Goal: Information Seeking & Learning: Learn about a topic

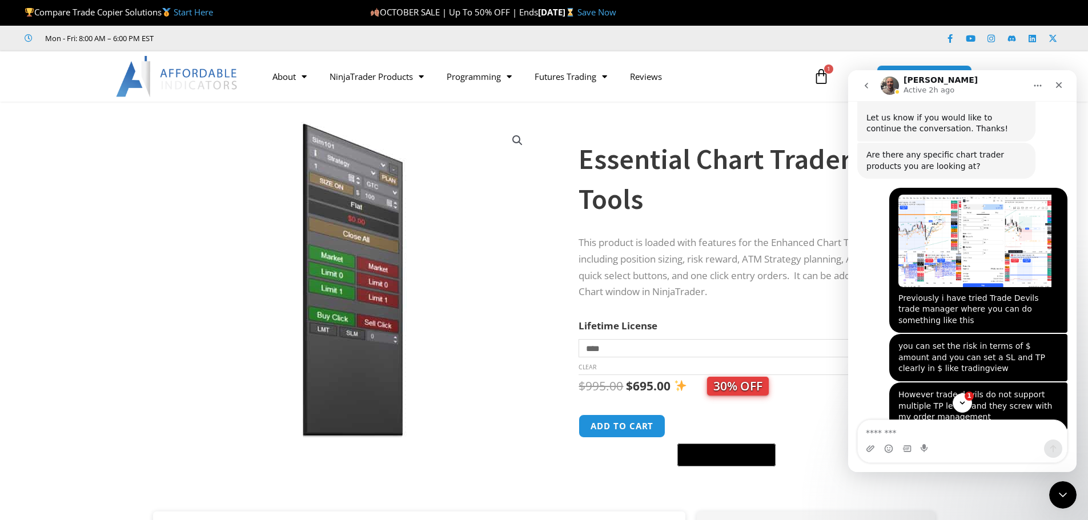
scroll to position [5355, 0]
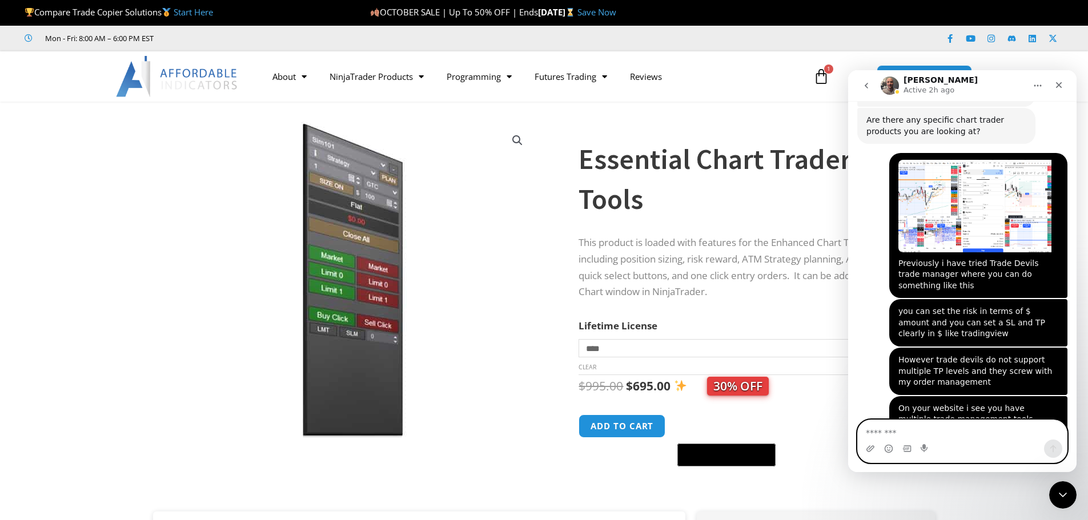
click at [953, 436] on textarea "Message…" at bounding box center [961, 429] width 209 height 19
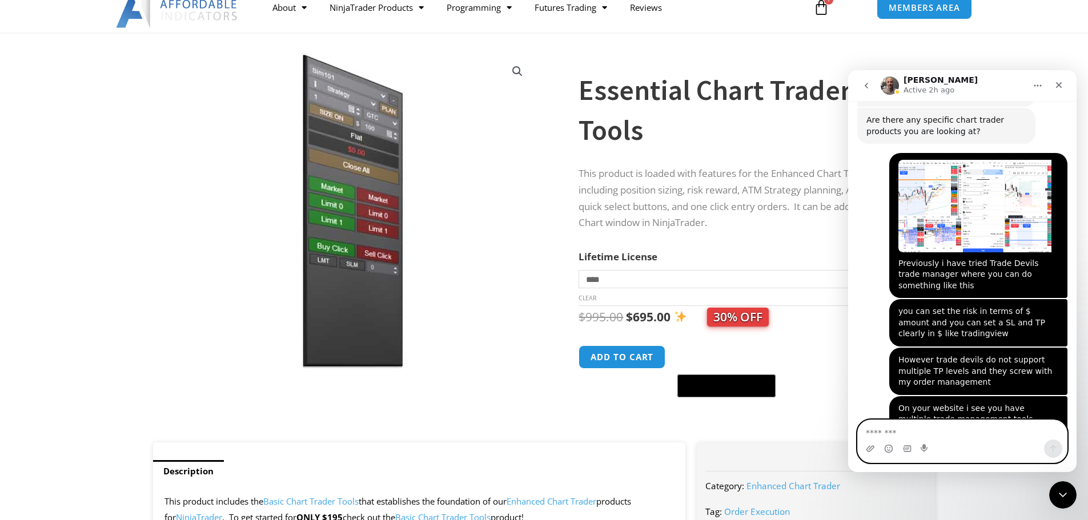
scroll to position [114, 0]
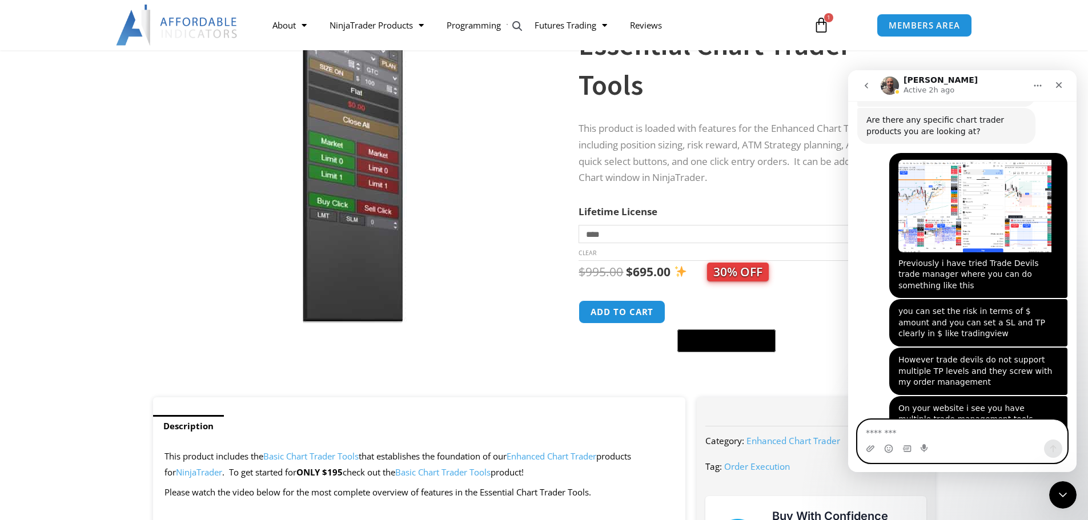
click at [927, 431] on textarea "Message…" at bounding box center [961, 429] width 209 height 19
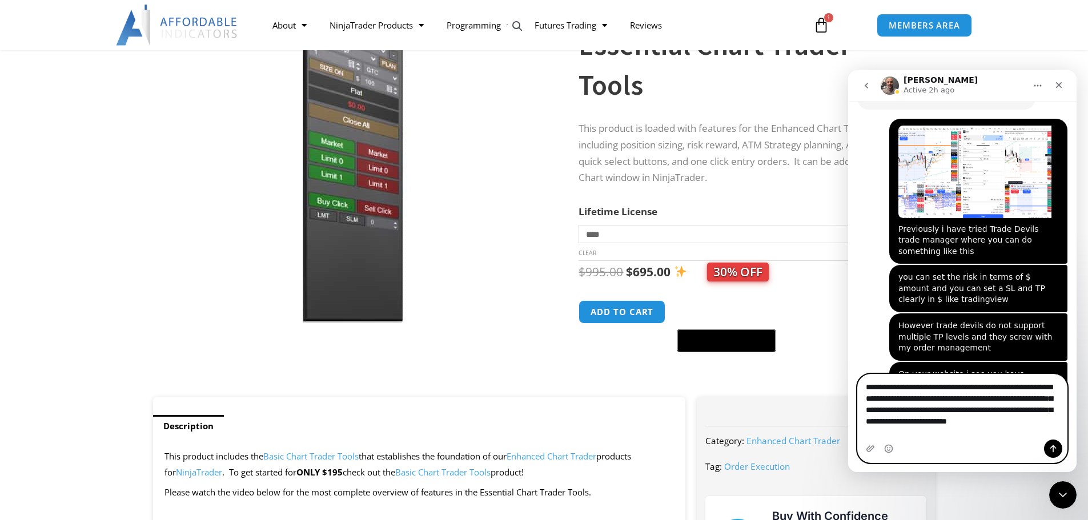
scroll to position [5401, 0]
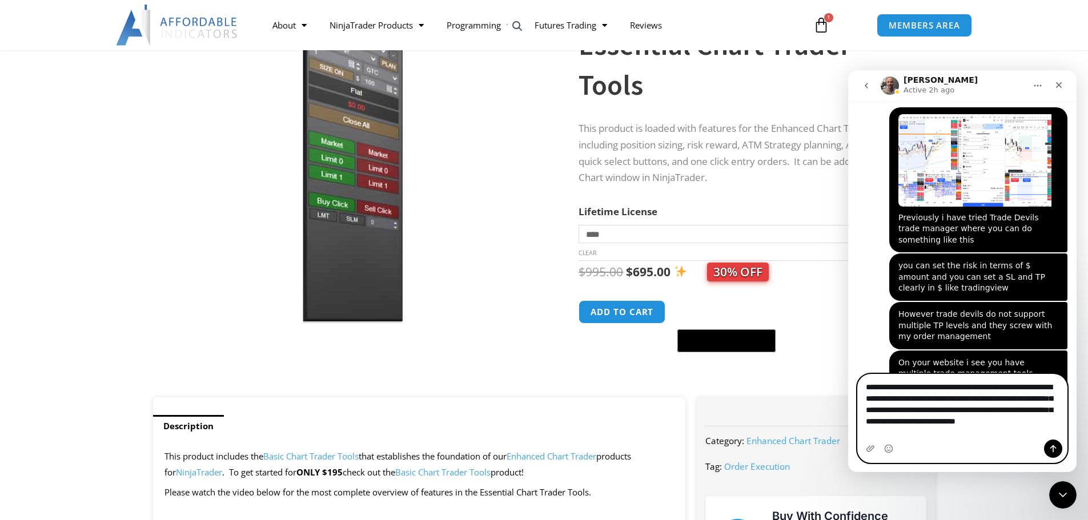
type textarea "**********"
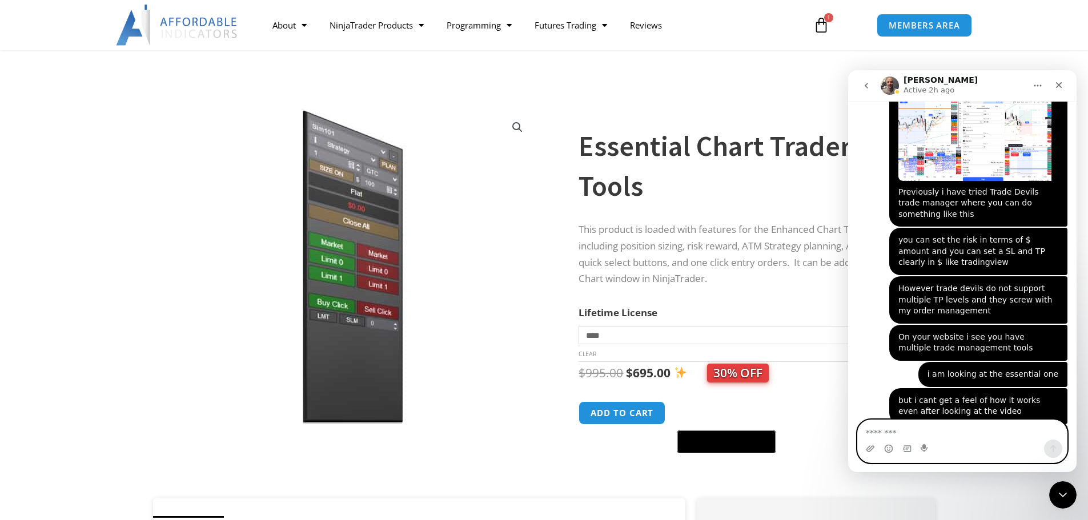
scroll to position [0, 0]
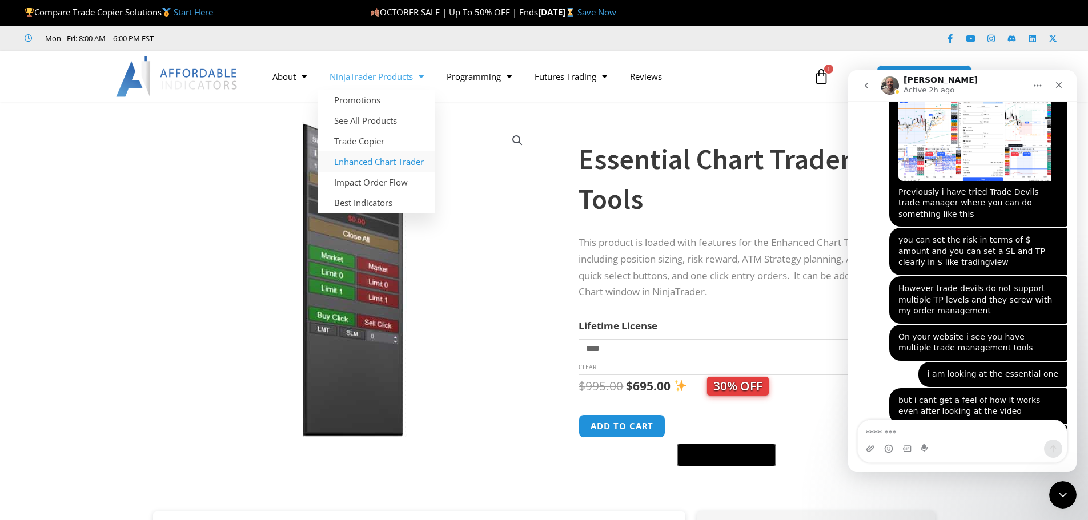
click at [396, 164] on link "Enhanced Chart Trader" at bounding box center [376, 161] width 117 height 21
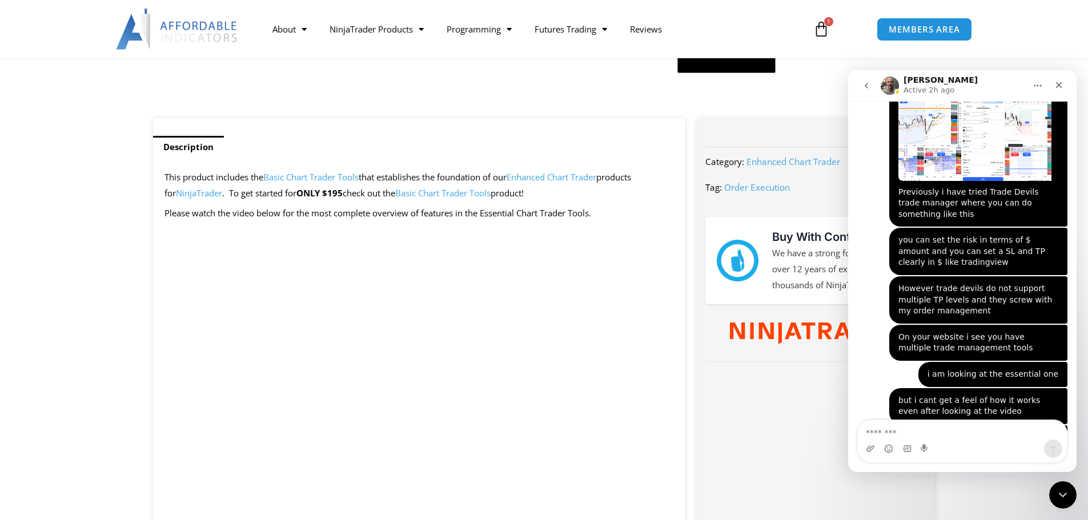
scroll to position [400, 0]
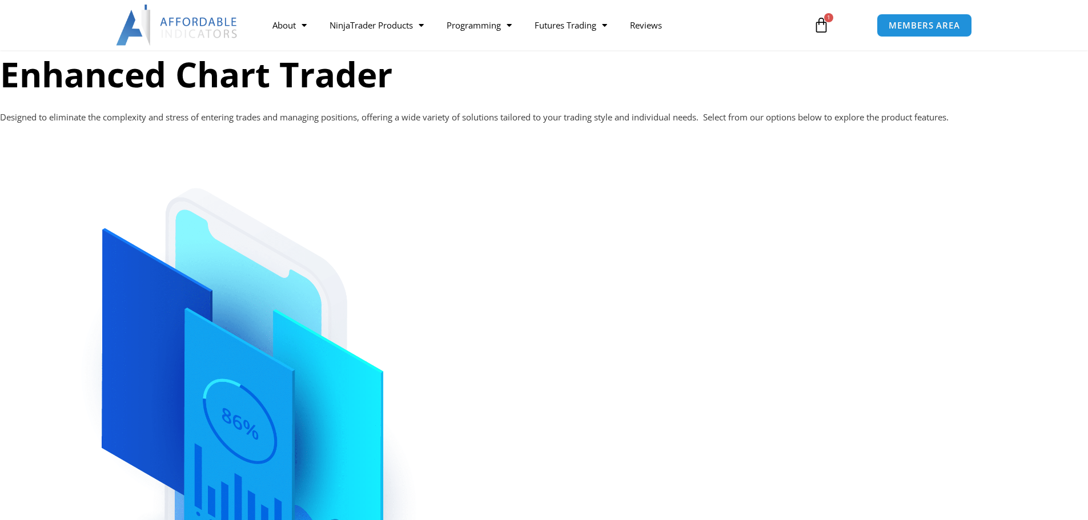
scroll to position [57, 0]
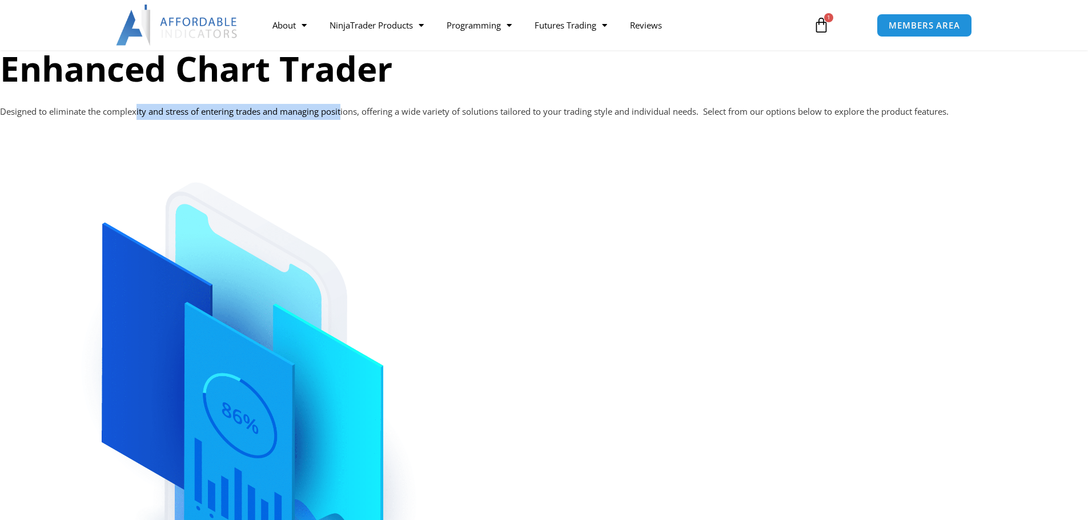
drag, startPoint x: 138, startPoint y: 110, endPoint x: 345, endPoint y: 112, distance: 206.7
click at [345, 112] on p "Designed to eliminate the complexity and stress of entering trades and managing…" at bounding box center [544, 112] width 1088 height 16
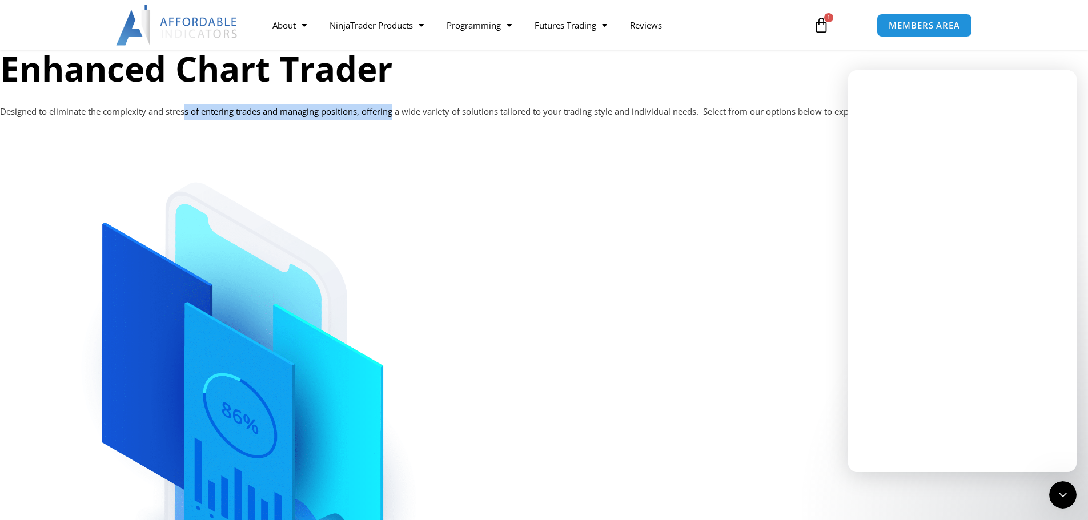
scroll to position [0, 0]
drag, startPoint x: 186, startPoint y: 112, endPoint x: 431, endPoint y: 119, distance: 245.6
click at [431, 119] on p "Designed to eliminate the complexity and stress of entering trades and managing…" at bounding box center [544, 112] width 1088 height 16
drag, startPoint x: 554, startPoint y: 119, endPoint x: 668, endPoint y: 115, distance: 114.2
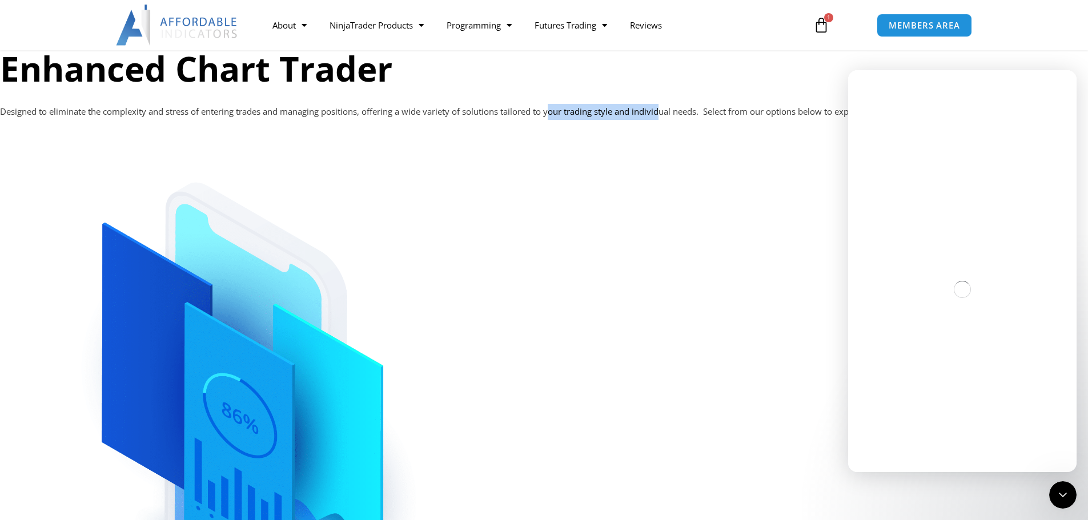
click at [668, 115] on p "Designed to eliminate the complexity and stress of entering trades and managing…" at bounding box center [544, 112] width 1088 height 16
click at [558, 114] on p "Designed to eliminate the complexity and stress of entering trades and managing…" at bounding box center [544, 112] width 1088 height 16
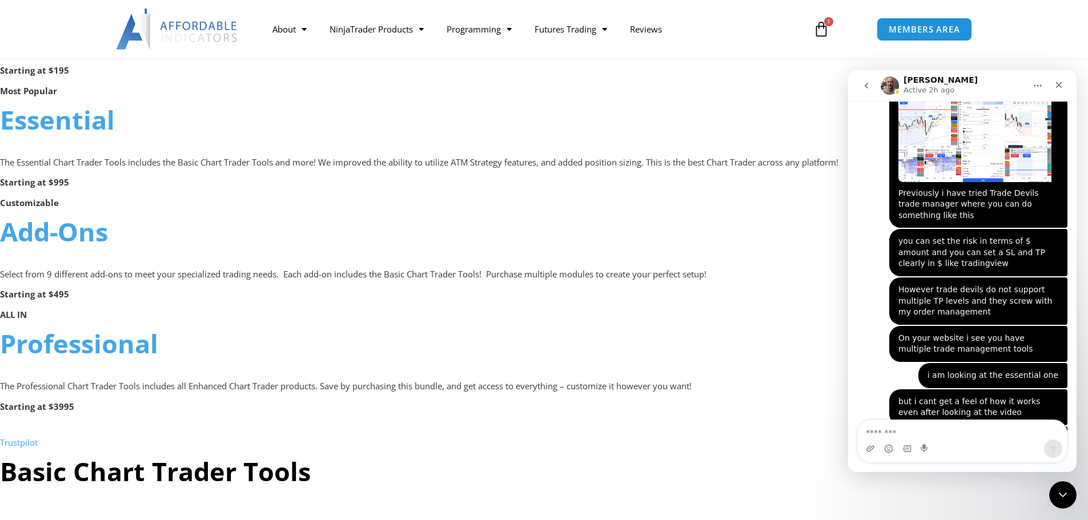
scroll to position [5426, 0]
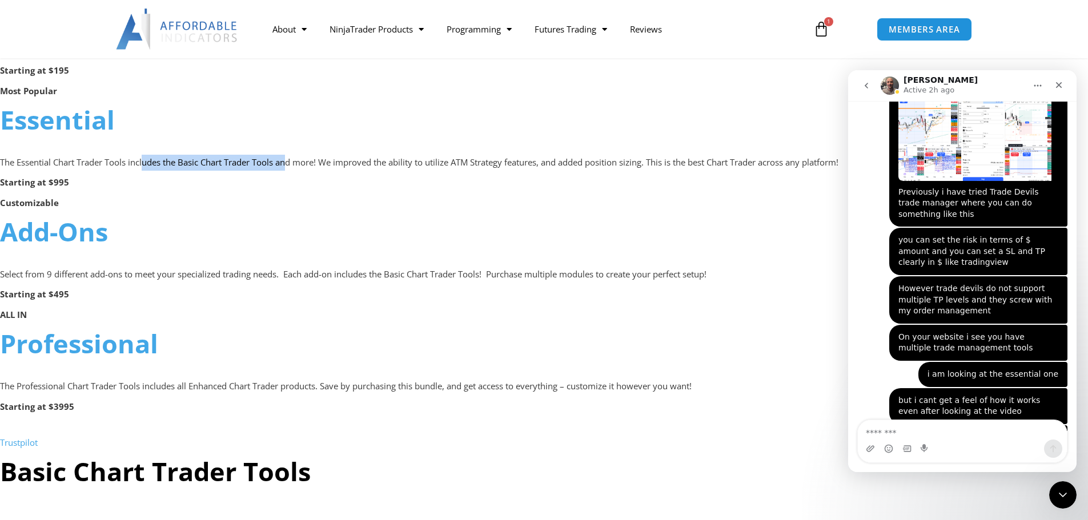
drag, startPoint x: 146, startPoint y: 165, endPoint x: 292, endPoint y: 164, distance: 145.6
click at [292, 164] on p "The Essential Chart Trader Tools includes the Basic Chart Trader Tools and more…" at bounding box center [544, 163] width 1088 height 16
click at [293, 164] on p "The Essential Chart Trader Tools includes the Basic Chart Trader Tools and more…" at bounding box center [544, 163] width 1088 height 16
click at [404, 159] on p "The Essential Chart Trader Tools includes the Basic Chart Trader Tools and more…" at bounding box center [544, 163] width 1088 height 16
drag, startPoint x: 428, startPoint y: 158, endPoint x: 452, endPoint y: 160, distance: 24.0
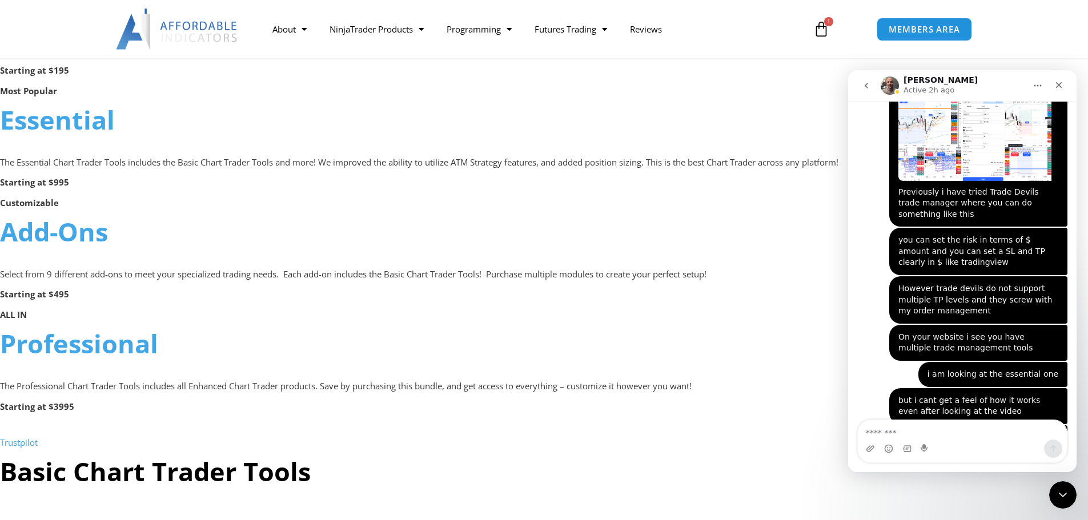
click at [432, 158] on p "The Essential Chart Trader Tools includes the Basic Chart Trader Tools and more…" at bounding box center [544, 163] width 1088 height 16
drag, startPoint x: 482, startPoint y: 160, endPoint x: 506, endPoint y: 161, distance: 24.0
click at [506, 161] on p "The Essential Chart Trader Tools includes the Basic Chart Trader Tools and more…" at bounding box center [544, 163] width 1088 height 16
drag, startPoint x: 506, startPoint y: 161, endPoint x: 484, endPoint y: 160, distance: 22.9
click at [505, 161] on p "The Essential Chart Trader Tools includes the Basic Chart Trader Tools and more…" at bounding box center [544, 163] width 1088 height 16
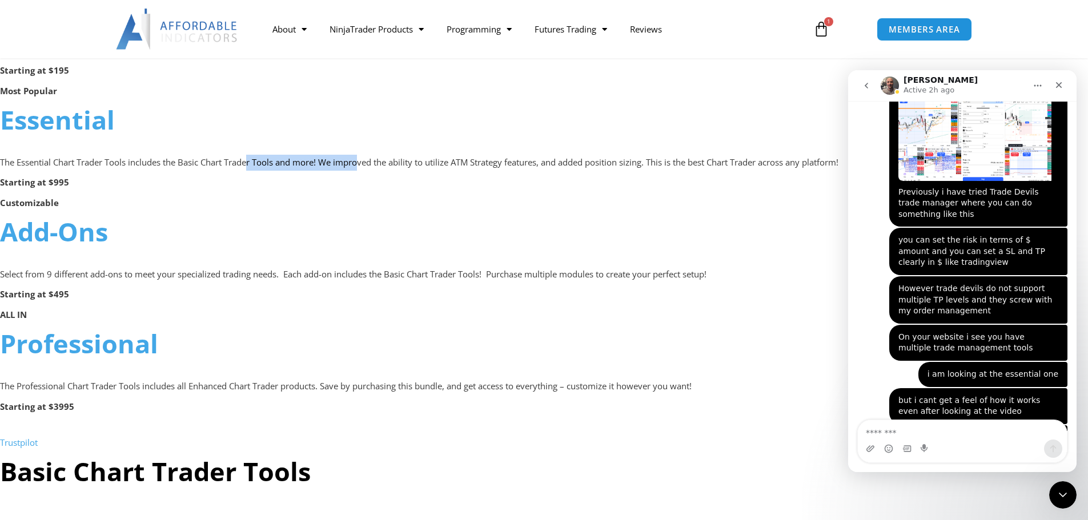
drag, startPoint x: 335, startPoint y: 165, endPoint x: 251, endPoint y: 170, distance: 83.5
click at [251, 170] on p "The Essential Chart Trader Tools includes the Basic Chart Trader Tools and more…" at bounding box center [544, 163] width 1088 height 16
drag, startPoint x: 287, startPoint y: 164, endPoint x: 324, endPoint y: 165, distance: 37.1
click at [324, 165] on p "The Essential Chart Trader Tools includes the Basic Chart Trader Tools and more…" at bounding box center [544, 163] width 1088 height 16
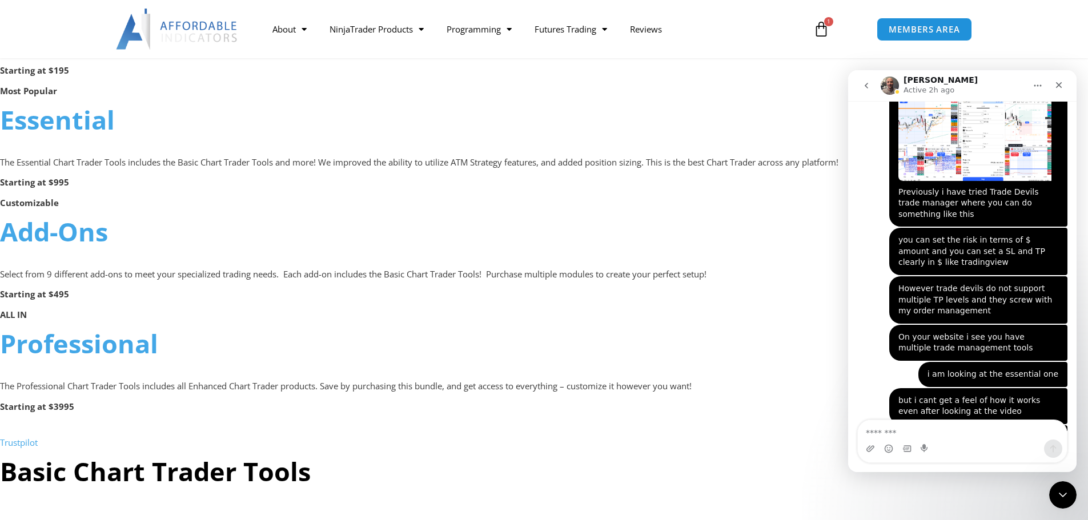
click at [334, 165] on p "The Essential Chart Trader Tools includes the Basic Chart Trader Tools and more…" at bounding box center [544, 163] width 1088 height 16
click at [355, 164] on p "The Essential Chart Trader Tools includes the Basic Chart Trader Tools and more…" at bounding box center [544, 163] width 1088 height 16
click at [401, 163] on p "The Essential Chart Trader Tools includes the Basic Chart Trader Tools and more…" at bounding box center [544, 163] width 1088 height 16
drag, startPoint x: 430, startPoint y: 168, endPoint x: 460, endPoint y: 175, distance: 29.9
click at [433, 170] on p "The Essential Chart Trader Tools includes the Basic Chart Trader Tools and more…" at bounding box center [544, 163] width 1088 height 16
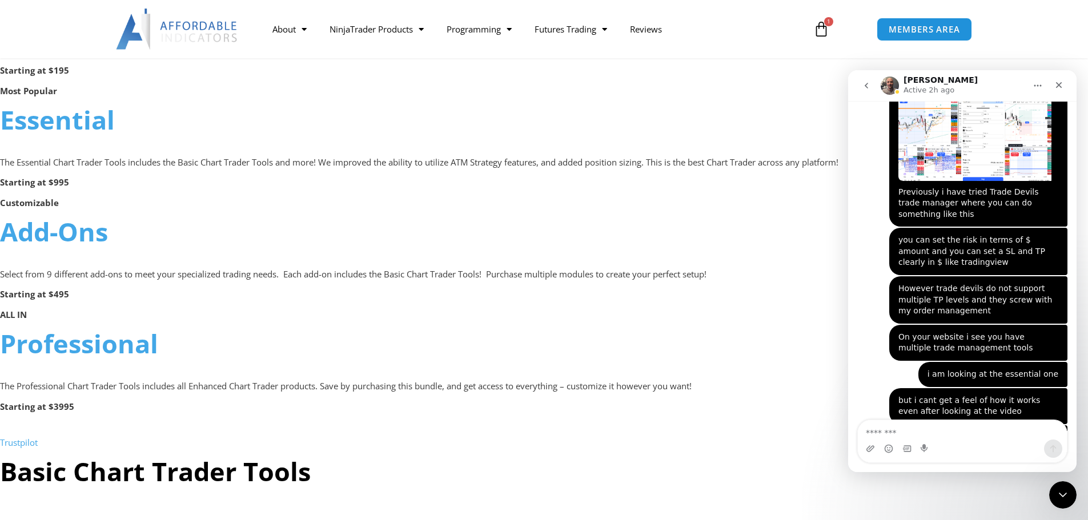
click at [461, 175] on p "Starting at $995" at bounding box center [544, 183] width 1088 height 16
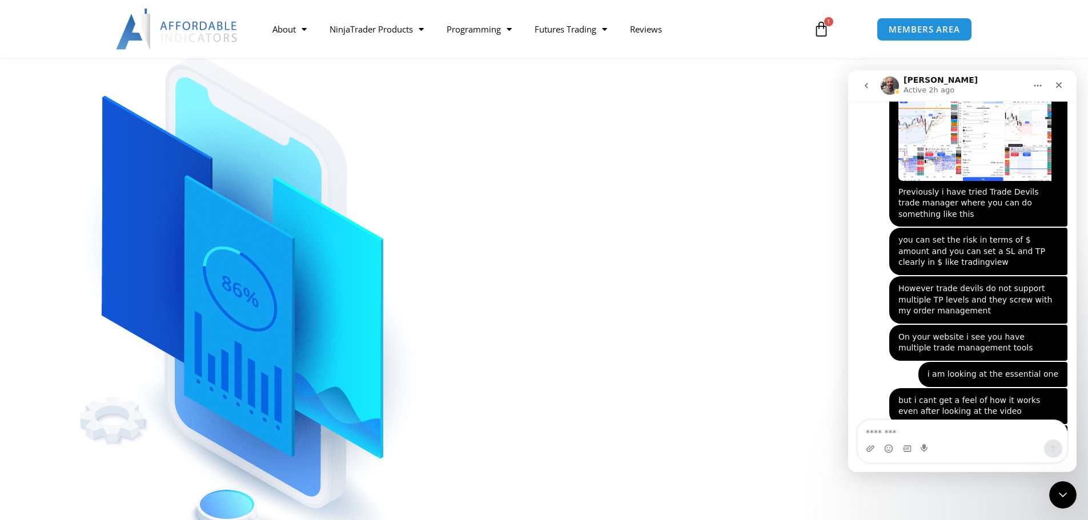
scroll to position [0, 0]
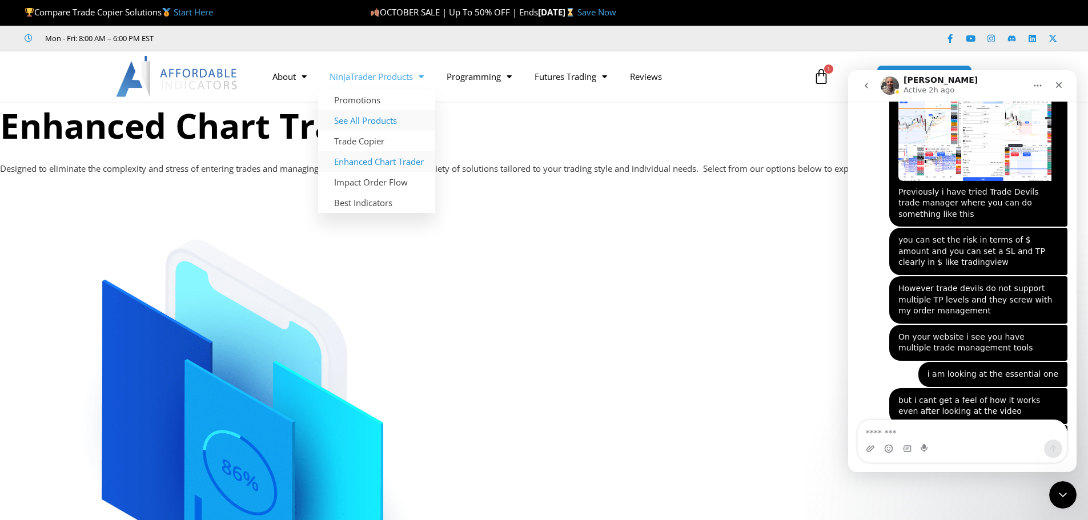
click at [364, 123] on link "See All Products" at bounding box center [376, 120] width 117 height 21
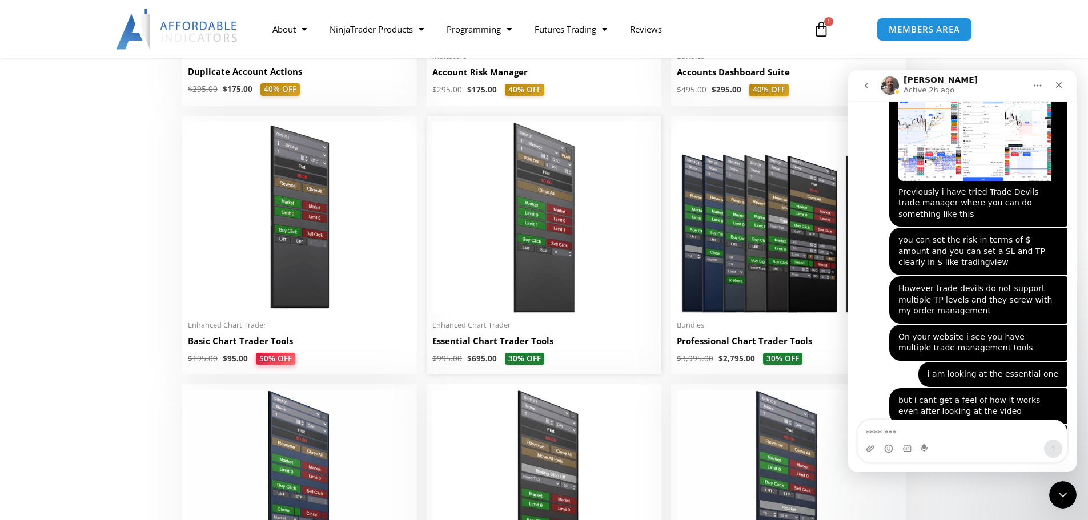
scroll to position [457, 0]
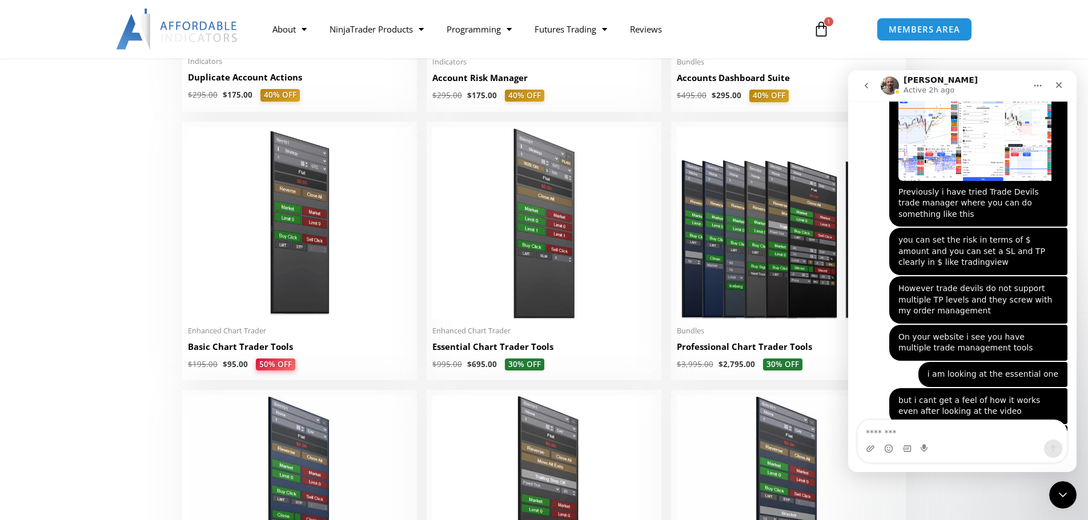
drag, startPoint x: 973, startPoint y: 246, endPoint x: 941, endPoint y: 242, distance: 32.8
drag, startPoint x: 909, startPoint y: 249, endPoint x: 973, endPoint y: 241, distance: 63.9
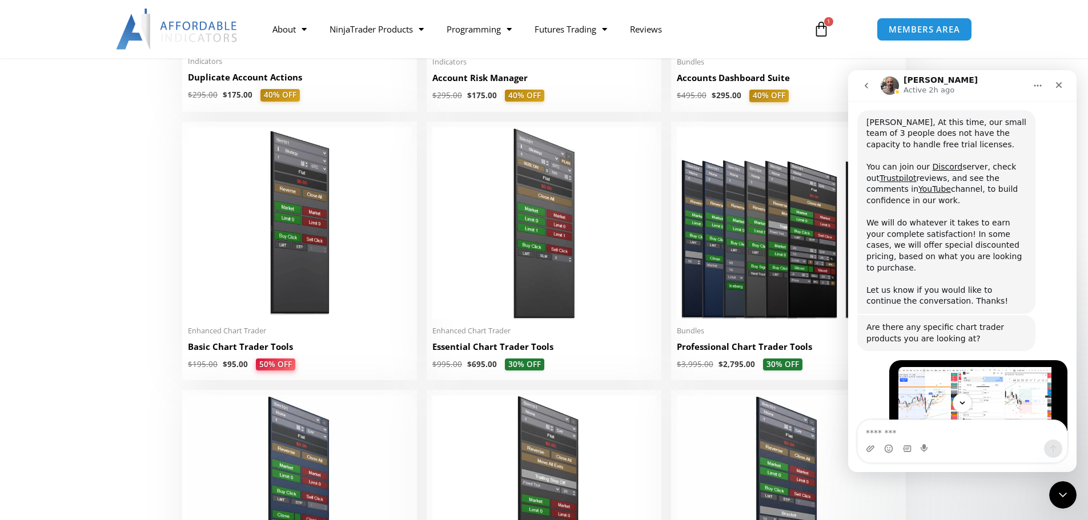
scroll to position [5141, 0]
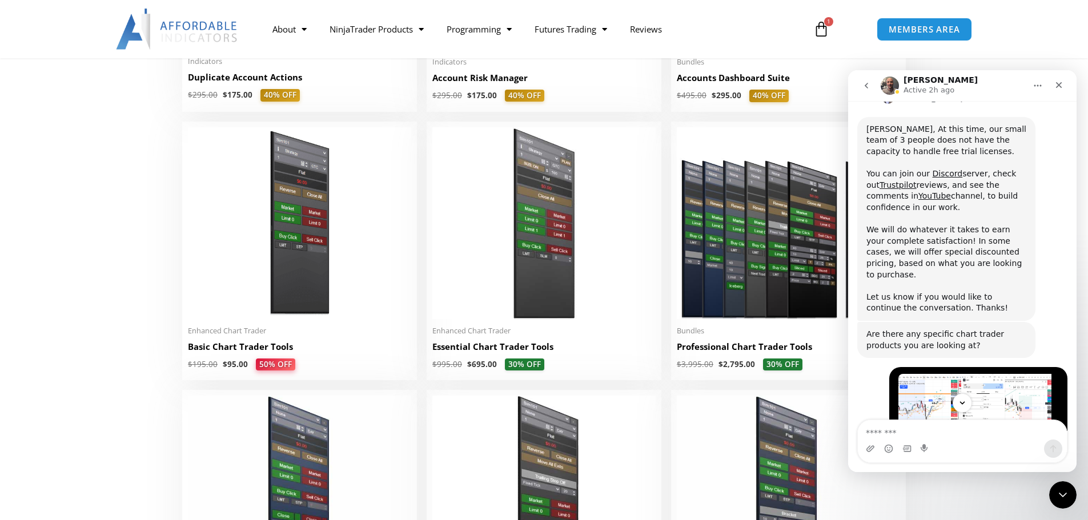
drag, startPoint x: 967, startPoint y: 168, endPoint x: 982, endPoint y: 172, distance: 15.4
drag, startPoint x: 933, startPoint y: 167, endPoint x: 986, endPoint y: 166, distance: 52.5
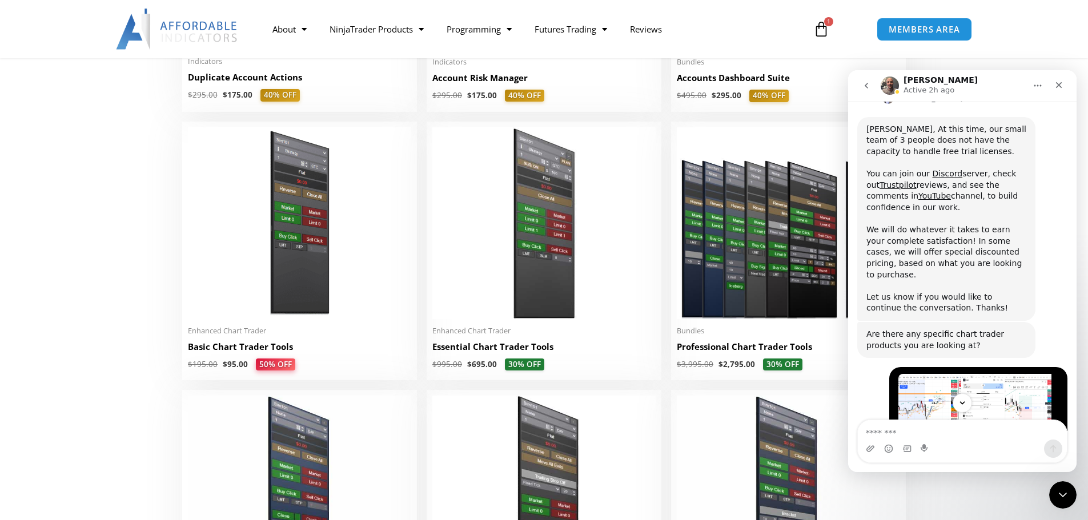
drag, startPoint x: 936, startPoint y: 171, endPoint x: 964, endPoint y: 173, distance: 27.5
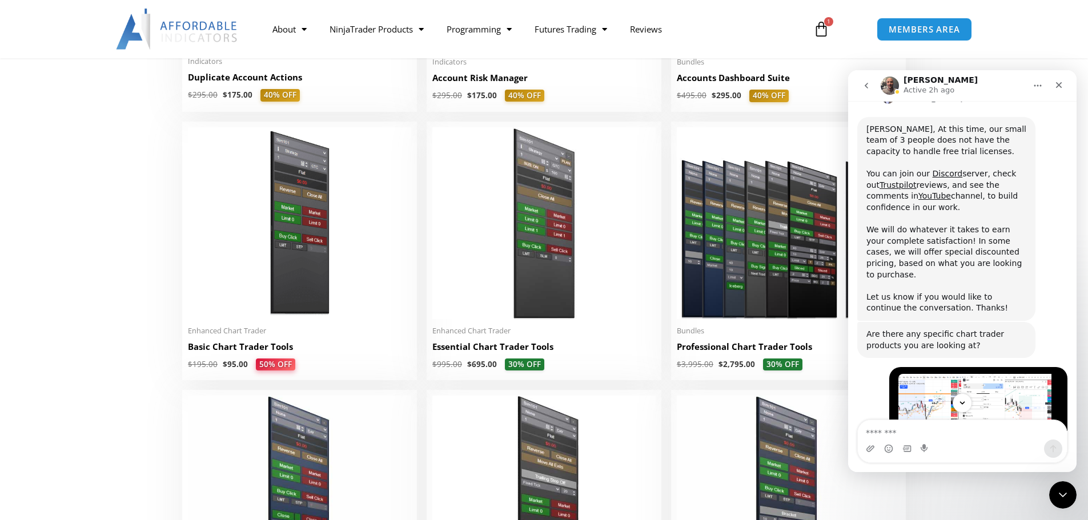
drag, startPoint x: 918, startPoint y: 166, endPoint x: 1005, endPoint y: 178, distance: 87.7
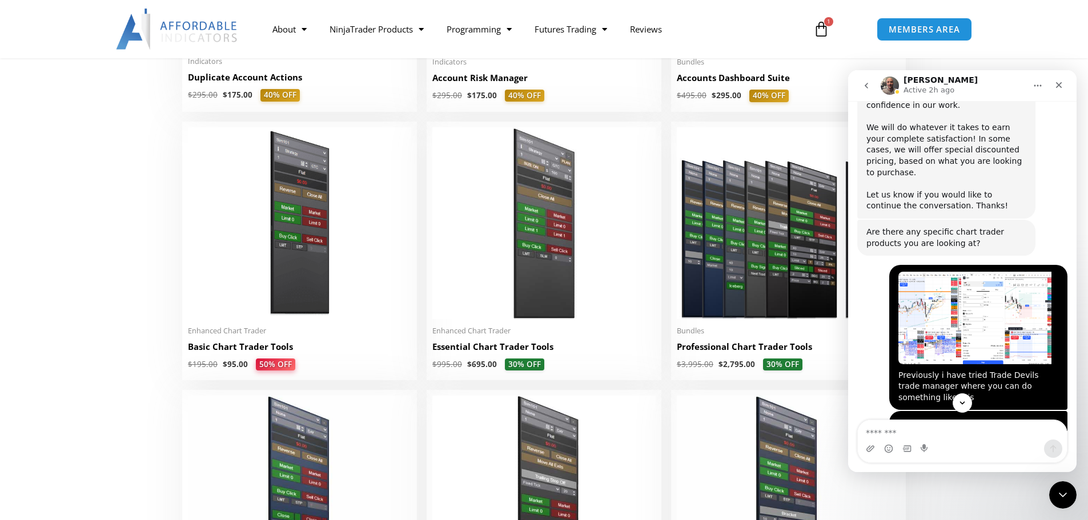
scroll to position [5255, 0]
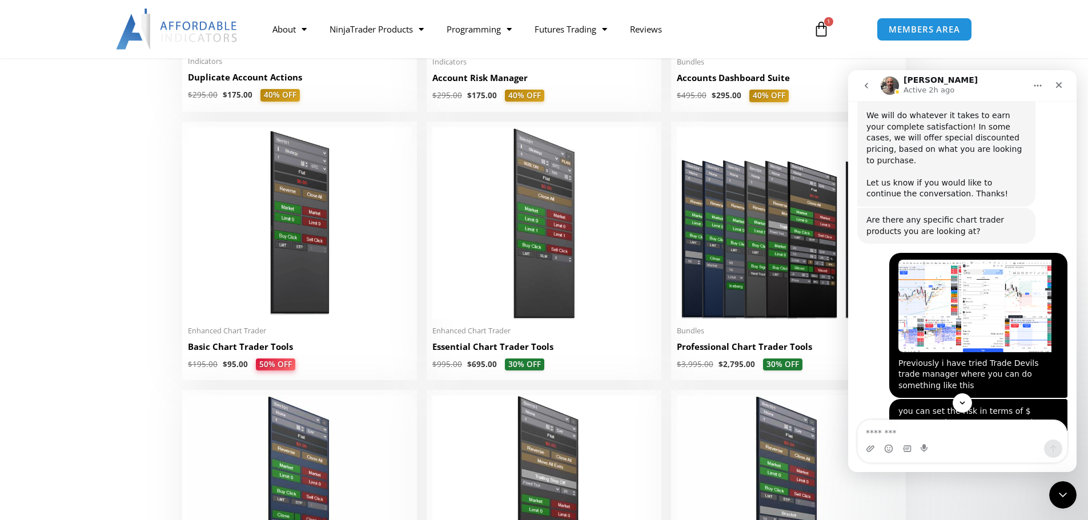
drag, startPoint x: 927, startPoint y: 134, endPoint x: 977, endPoint y: 127, distance: 50.7
drag, startPoint x: 985, startPoint y: 165, endPoint x: 969, endPoint y: 164, distance: 16.6
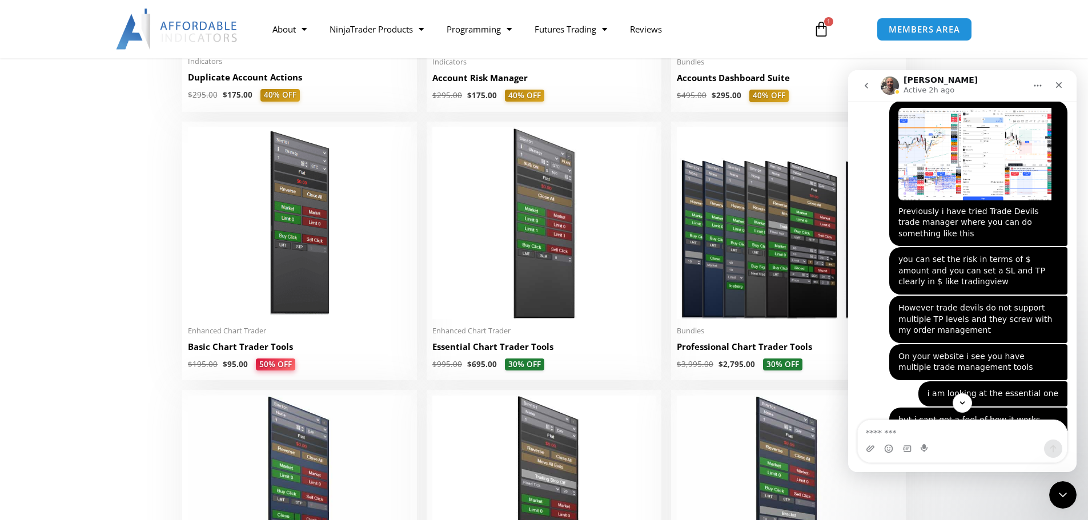
scroll to position [5426, 0]
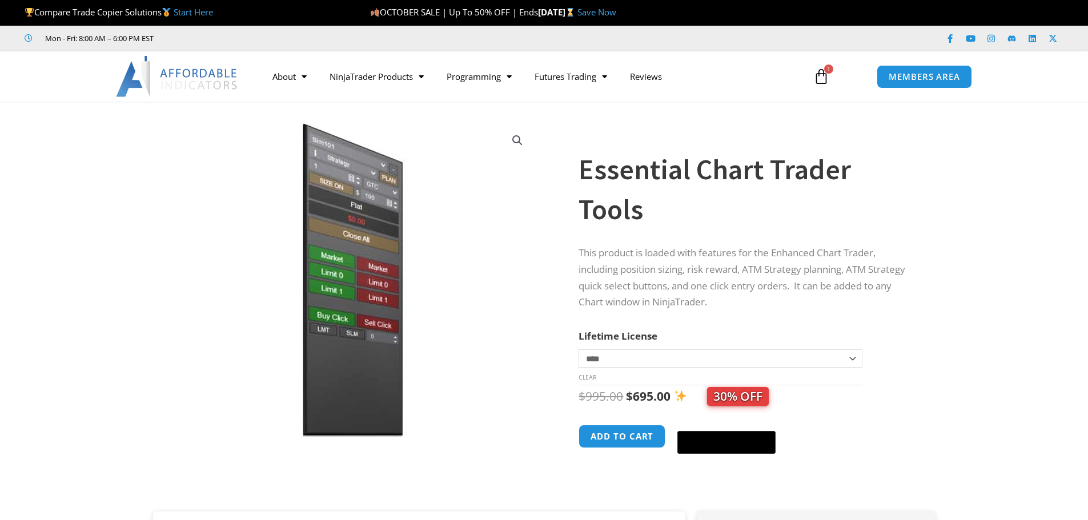
click at [687, 271] on p "This product is loaded with features for the Enhanced Chart Trader, including p…" at bounding box center [744, 278] width 333 height 66
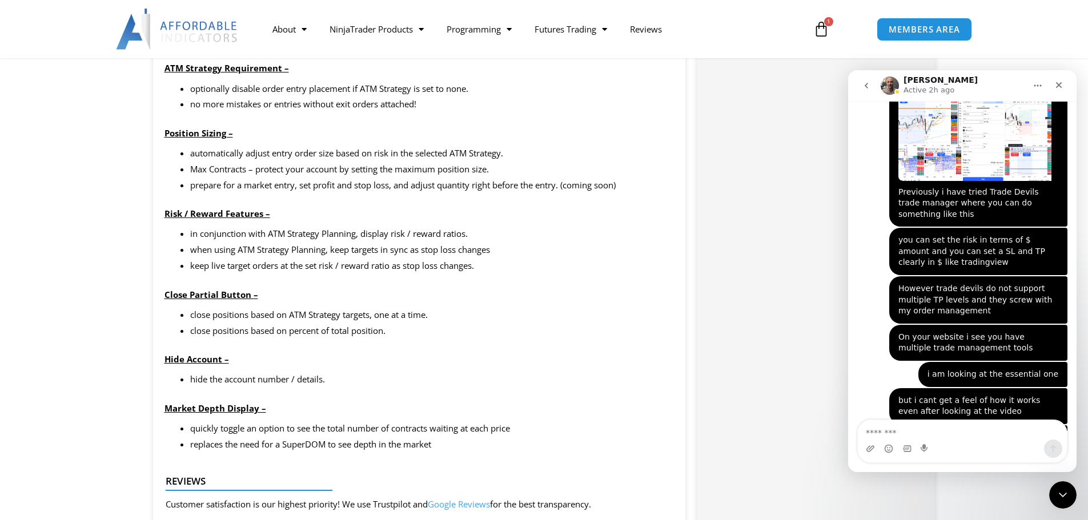
scroll to position [1199, 0]
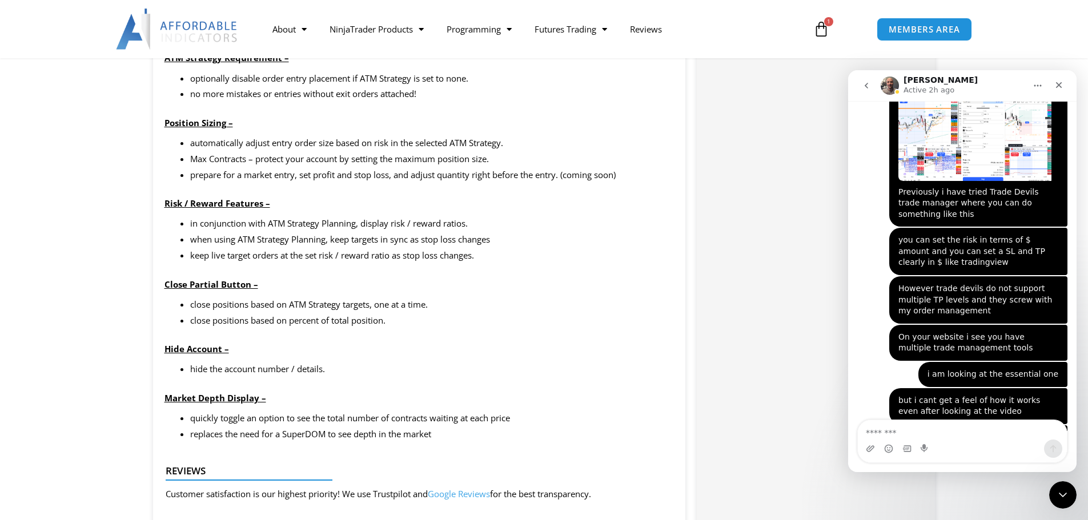
click at [929, 429] on textarea "Message…" at bounding box center [961, 429] width 209 height 19
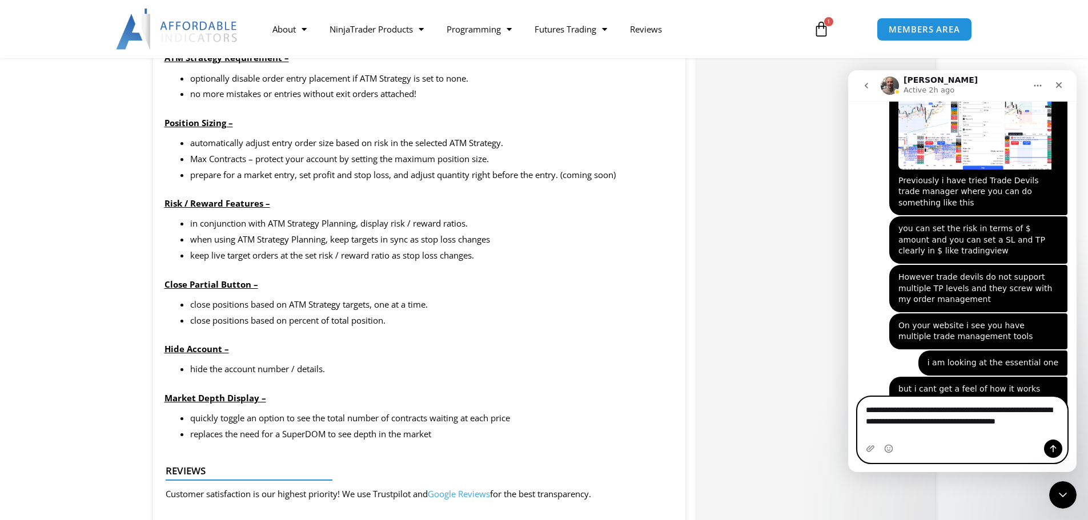
scroll to position [5449, 0]
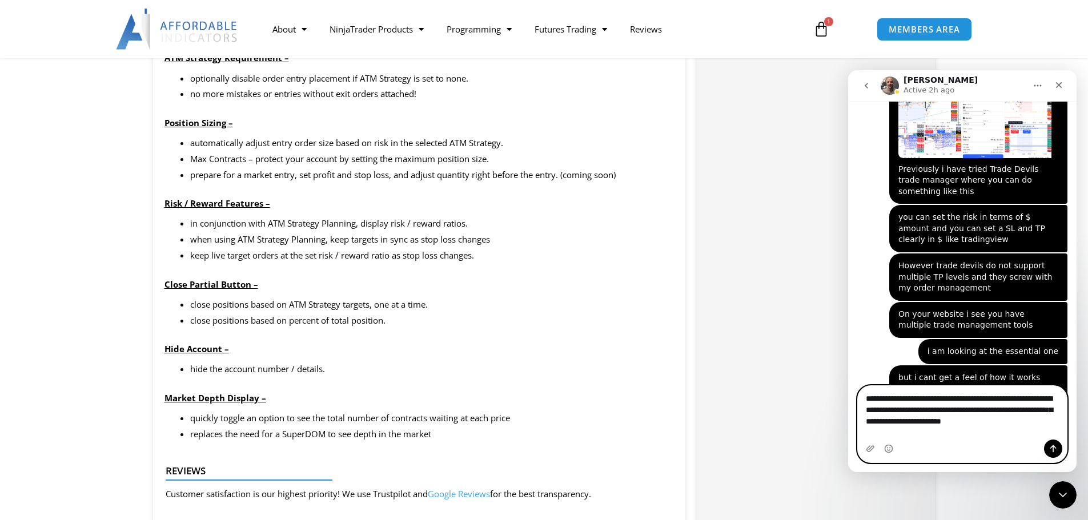
type textarea "**********"
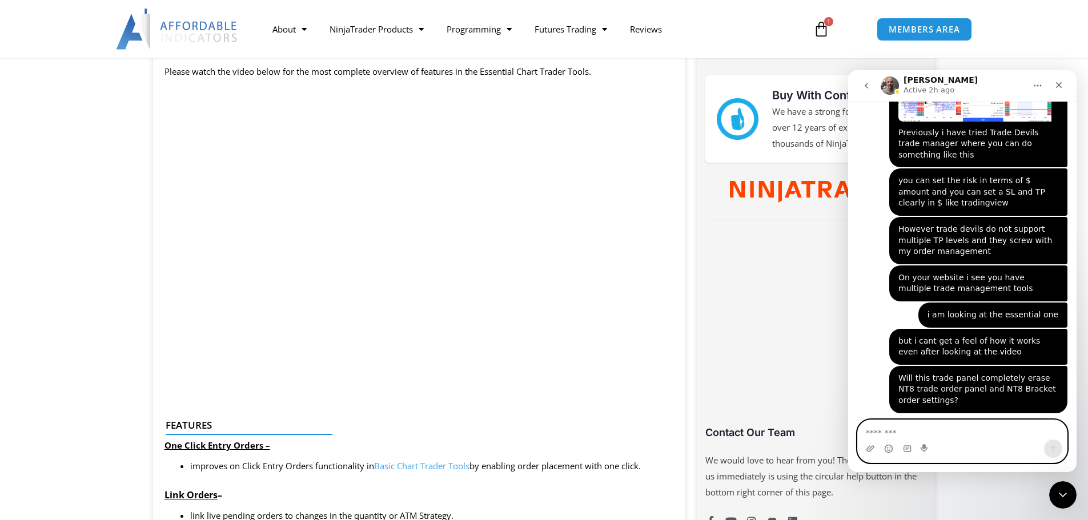
scroll to position [514, 0]
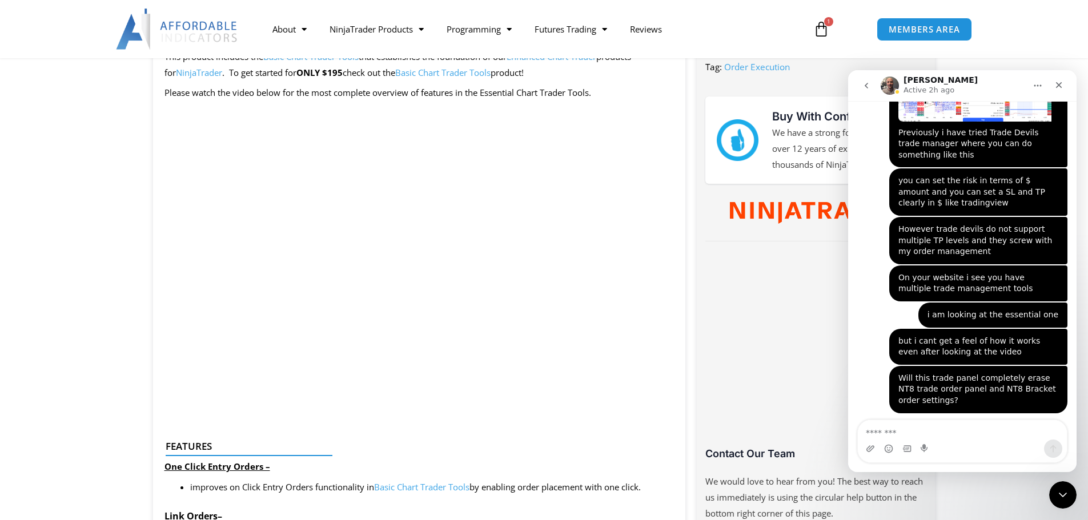
click at [892, 91] on img "Intercom messenger" at bounding box center [889, 85] width 18 height 18
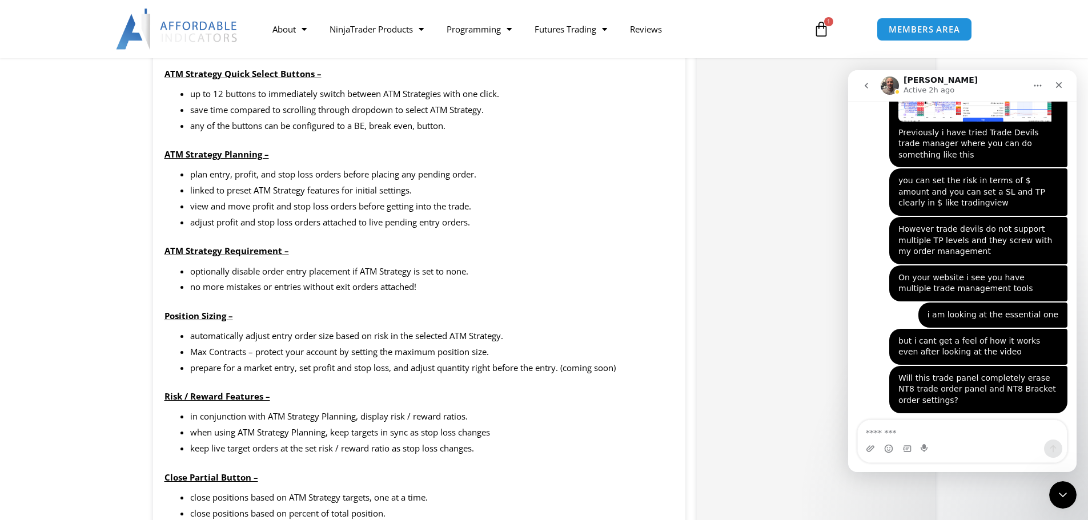
scroll to position [1028, 0]
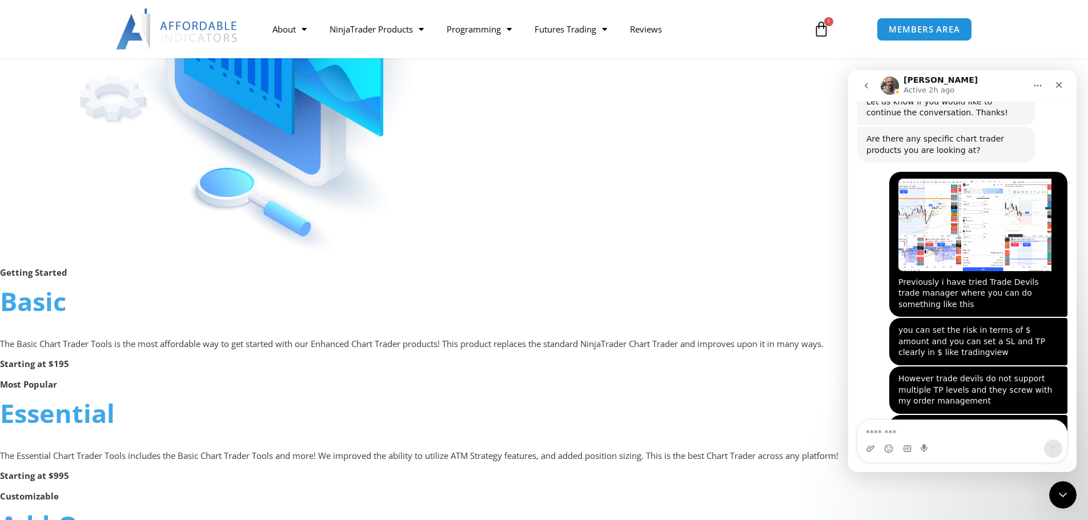
scroll to position [514, 0]
drag, startPoint x: 968, startPoint y: 361, endPoint x: 929, endPoint y: 355, distance: 40.0
drag, startPoint x: 1006, startPoint y: 345, endPoint x: 970, endPoint y: 359, distance: 38.0
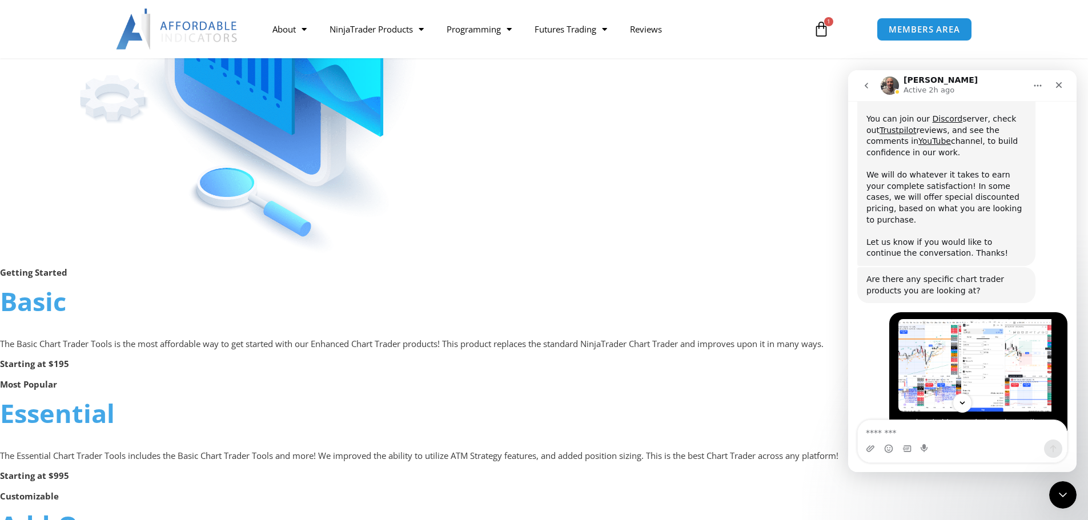
scroll to position [5279, 0]
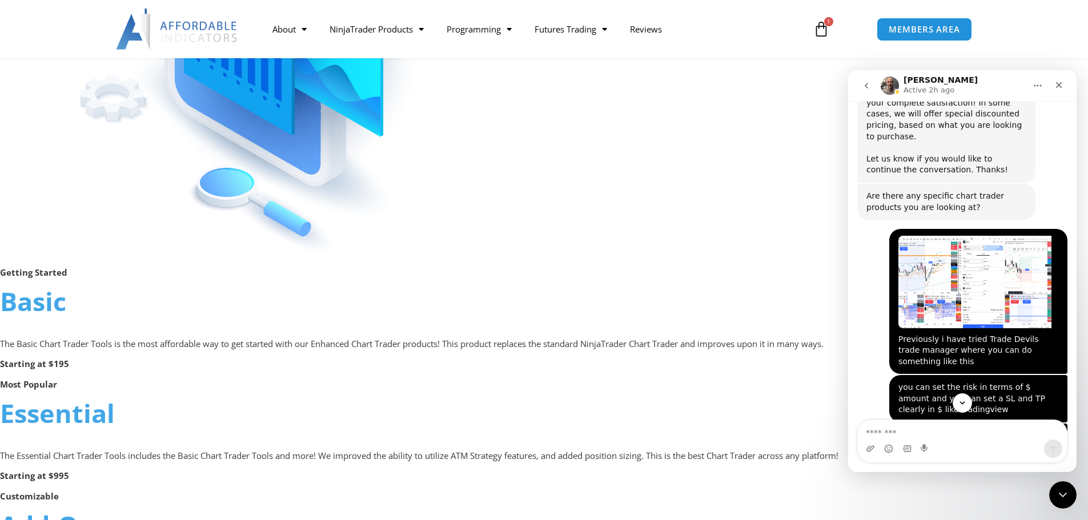
drag, startPoint x: 964, startPoint y: 327, endPoint x: 955, endPoint y: 323, distance: 10.5
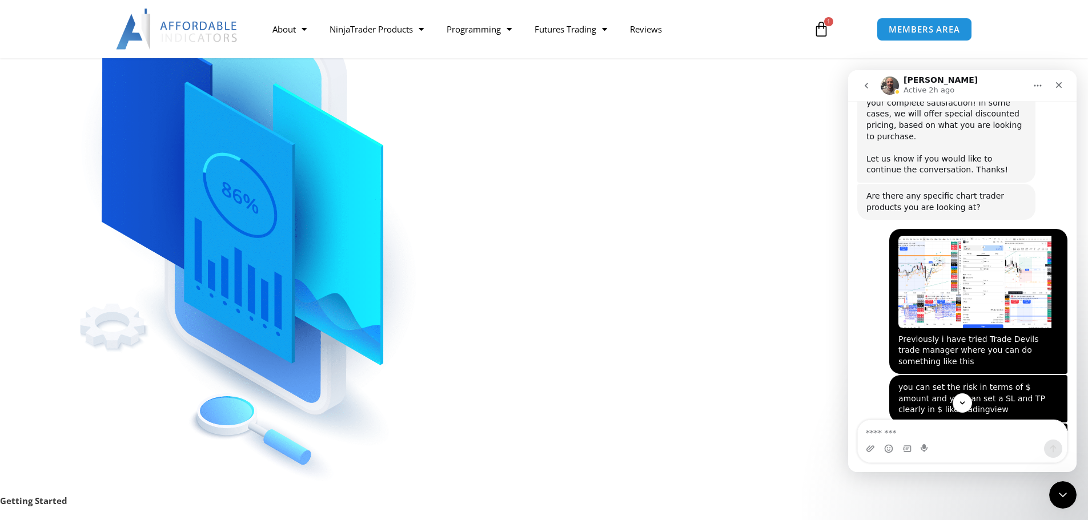
scroll to position [514, 0]
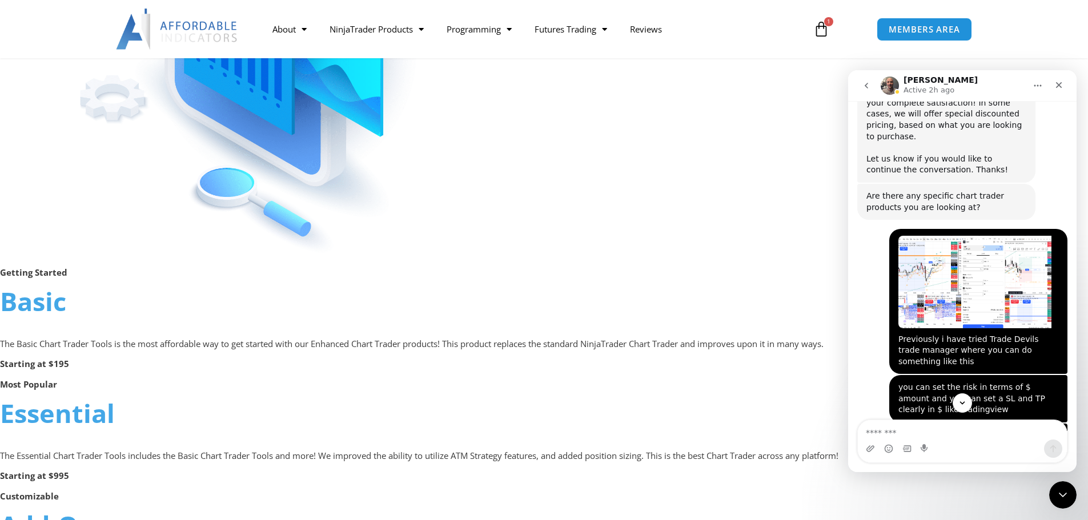
click at [395, 351] on p "The Basic Chart Trader Tools is the most affordable way to get started with our…" at bounding box center [544, 344] width 1088 height 16
click at [422, 343] on p "The Basic Chart Trader Tools is the most affordable way to get started with our…" at bounding box center [544, 344] width 1088 height 16
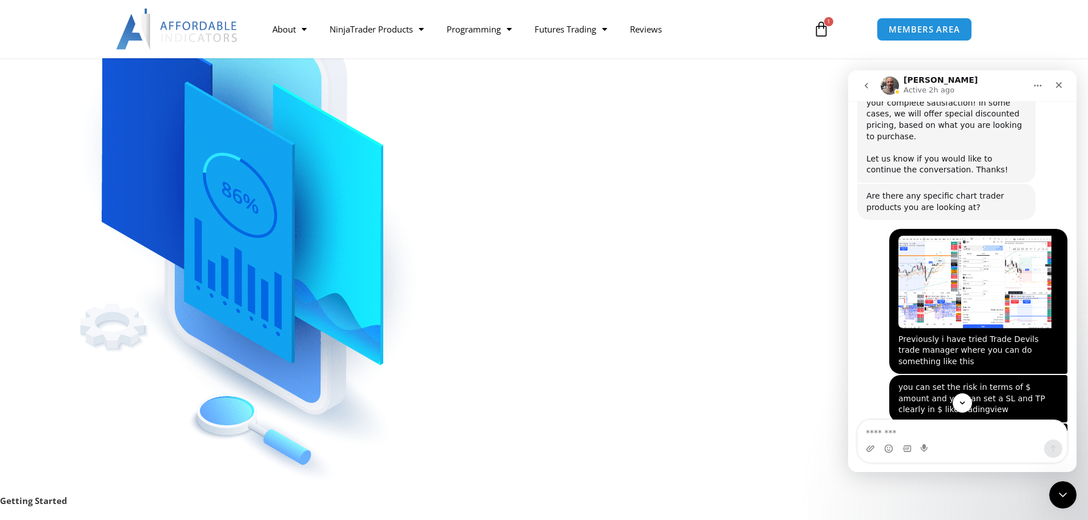
click at [591, 253] on p at bounding box center [544, 196] width 1088 height 585
